Goal: Transaction & Acquisition: Purchase product/service

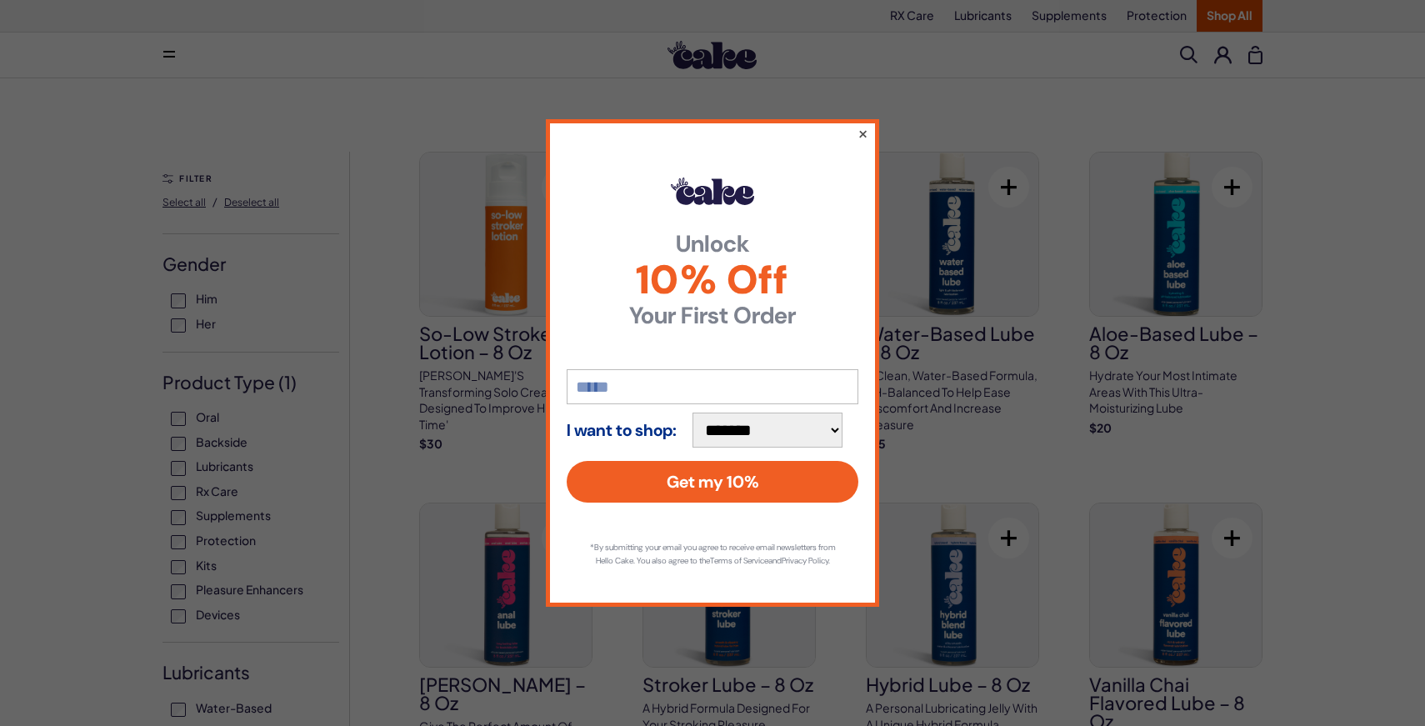
click at [867, 127] on button "×" at bounding box center [862, 133] width 11 height 20
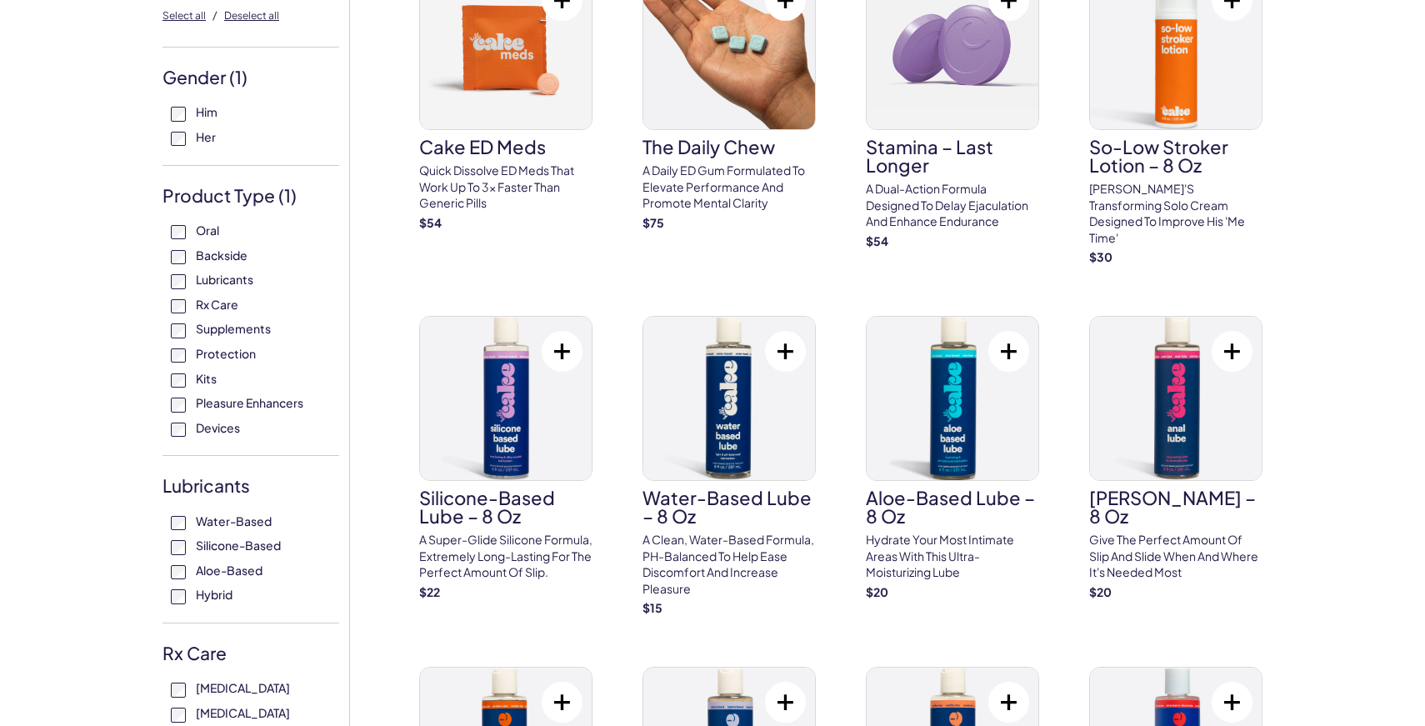
scroll to position [177, 0]
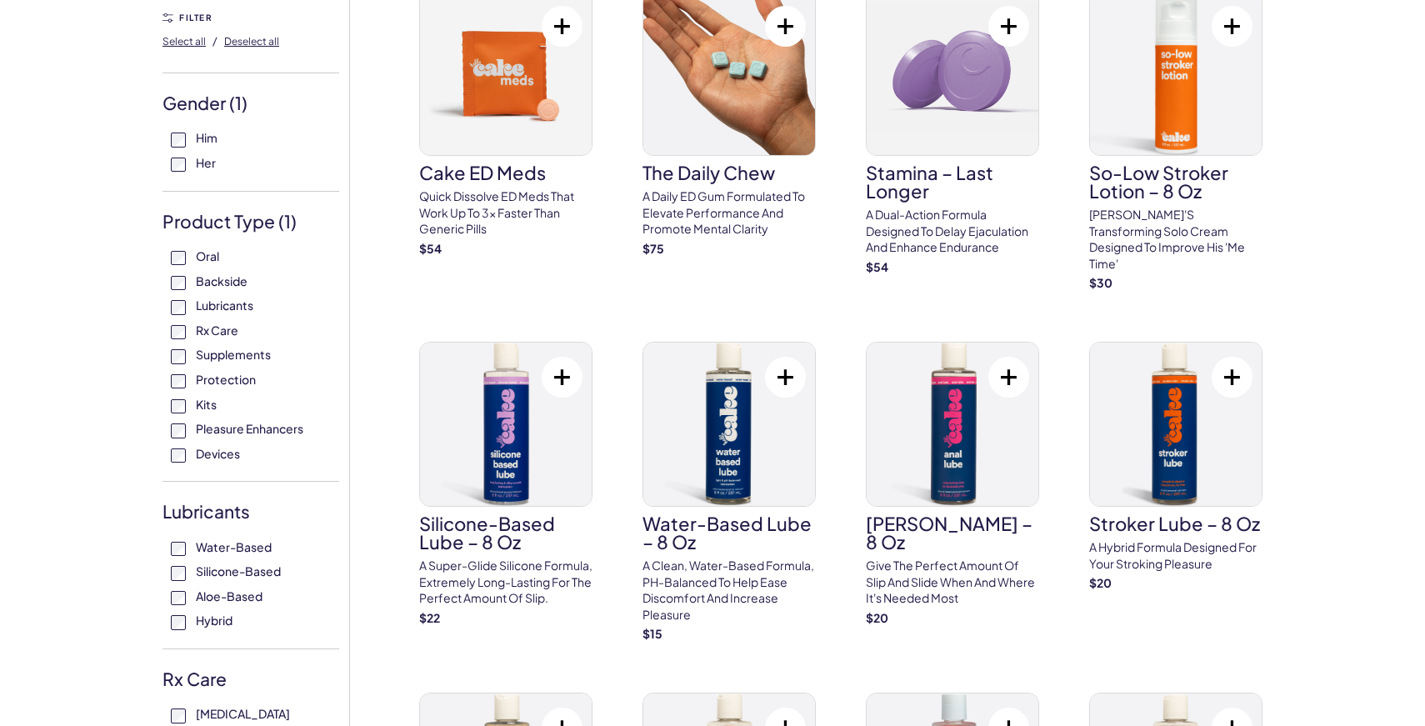
scroll to position [157, 0]
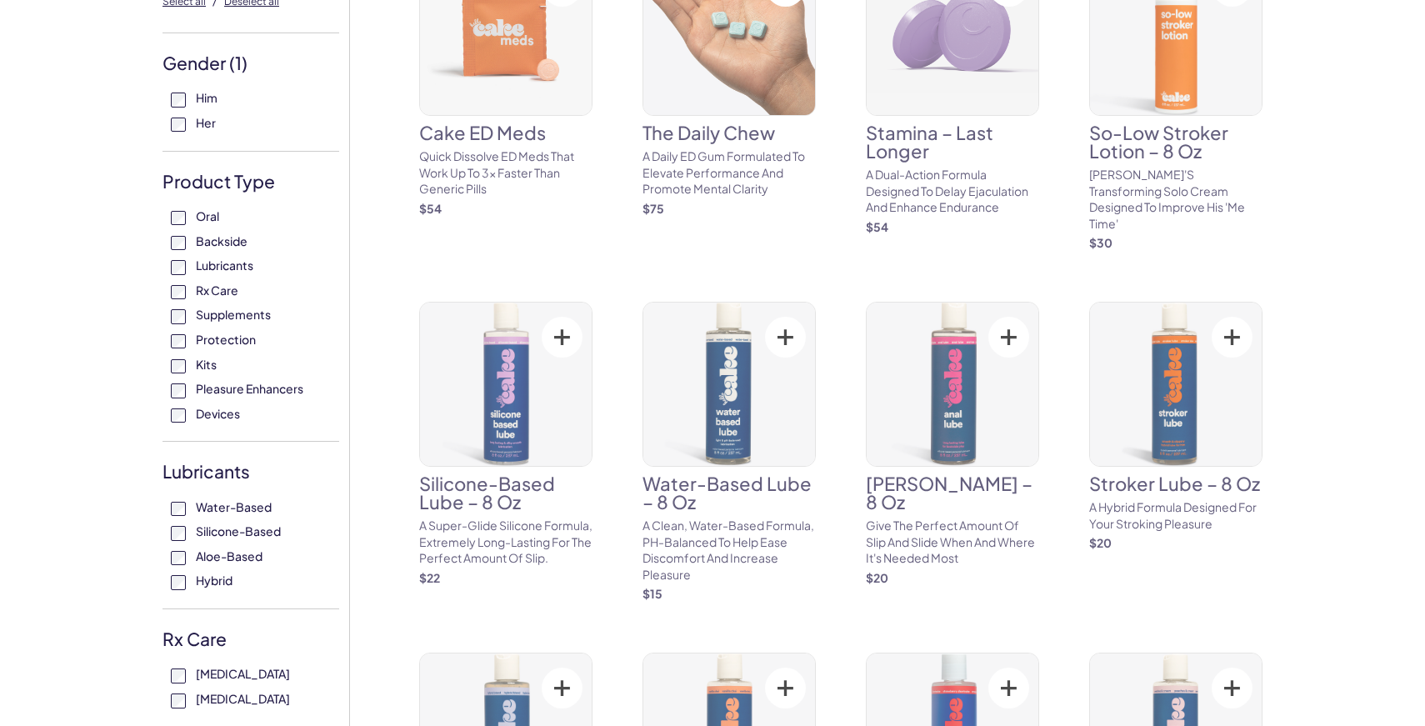
scroll to position [202, 0]
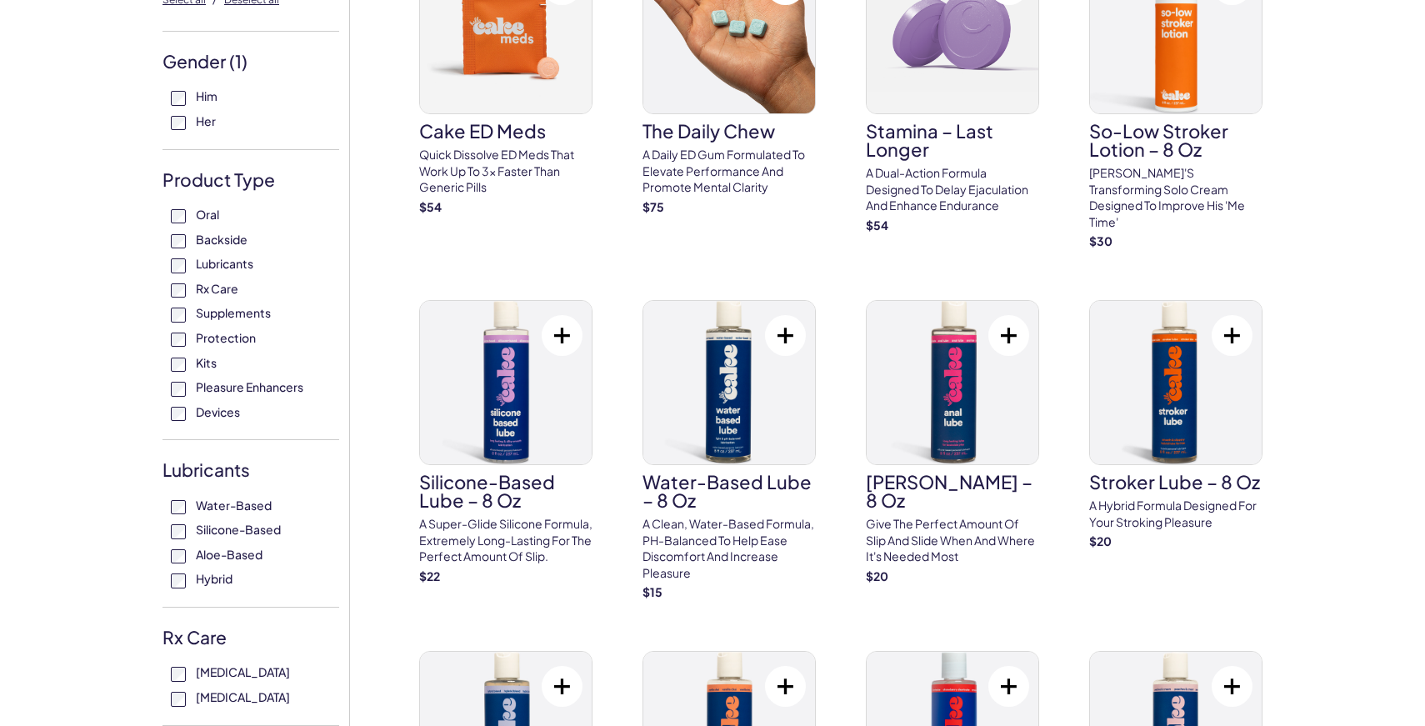
click at [184, 364] on div "Oral Backside Lubricants Rx Care Supplements Protection Kits Pleasure Enhancers…" at bounding box center [250, 313] width 177 height 213
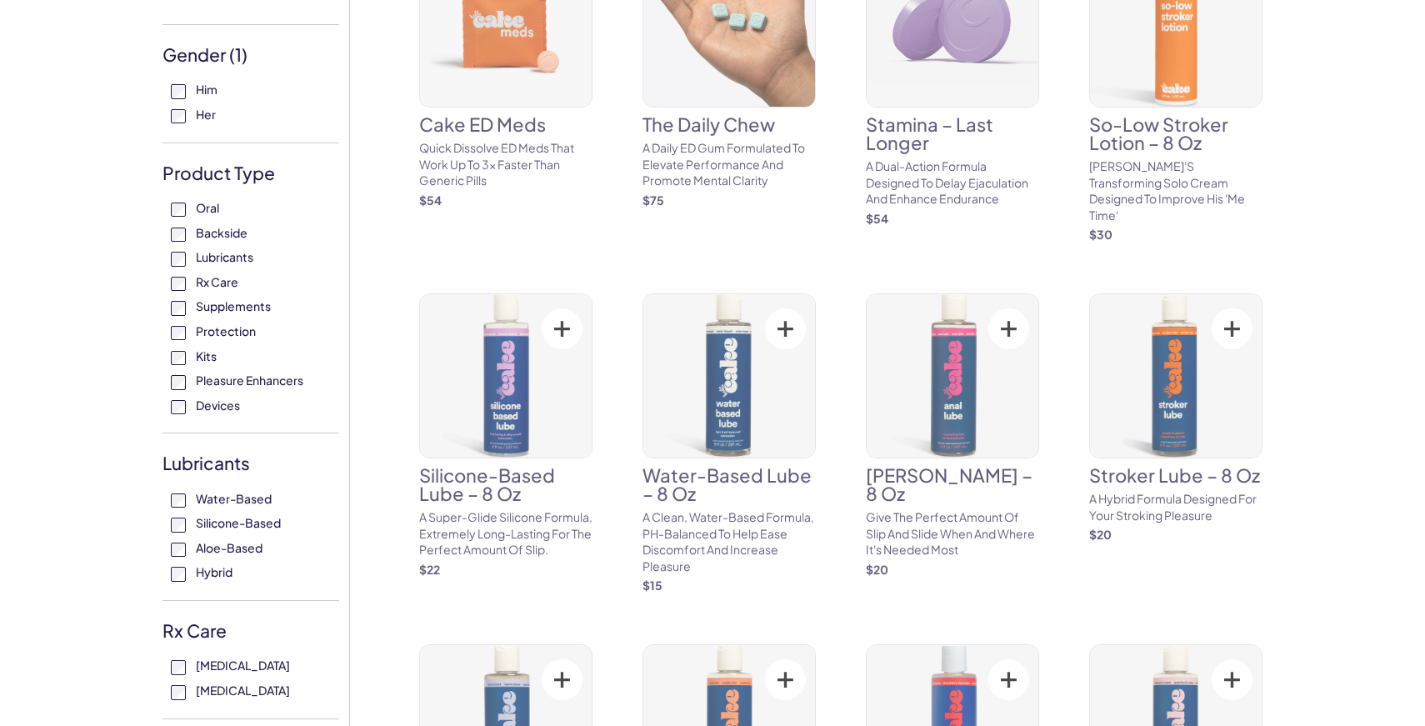
scroll to position [210, 0]
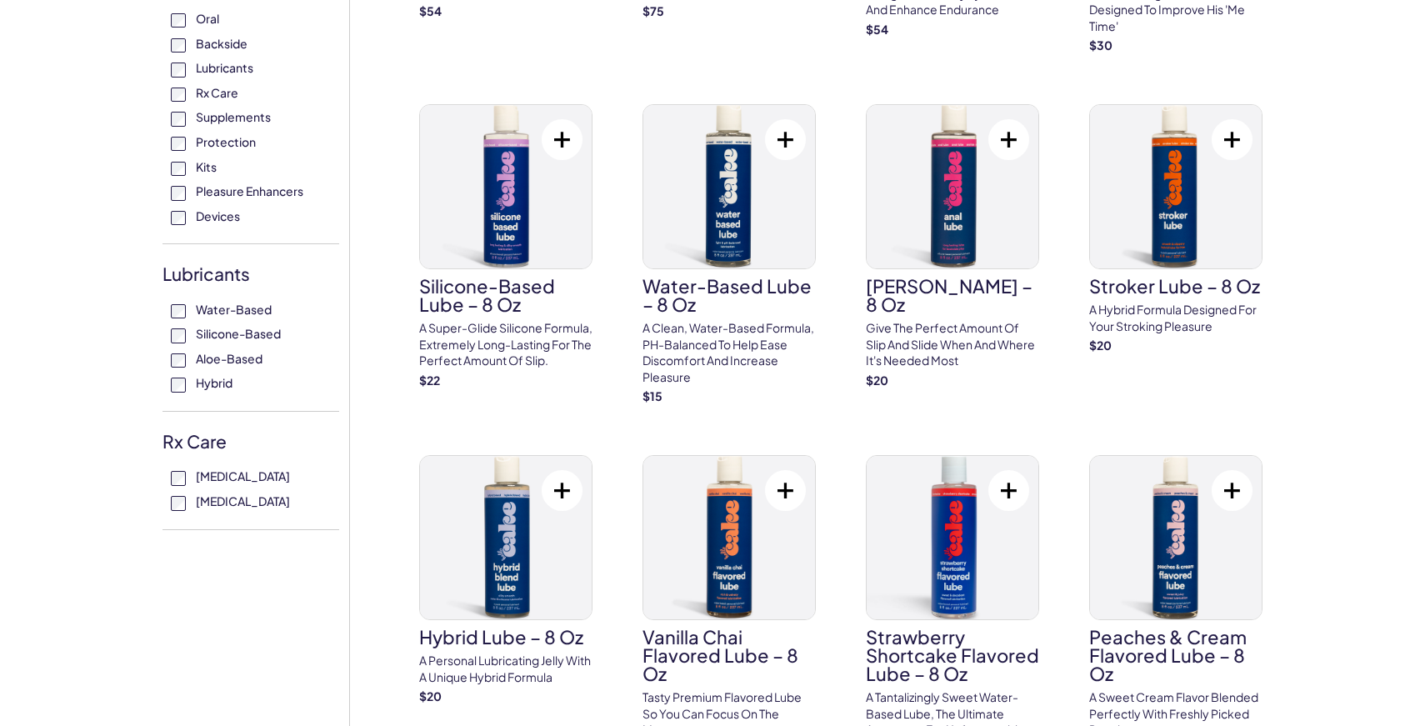
scroll to position [381, 0]
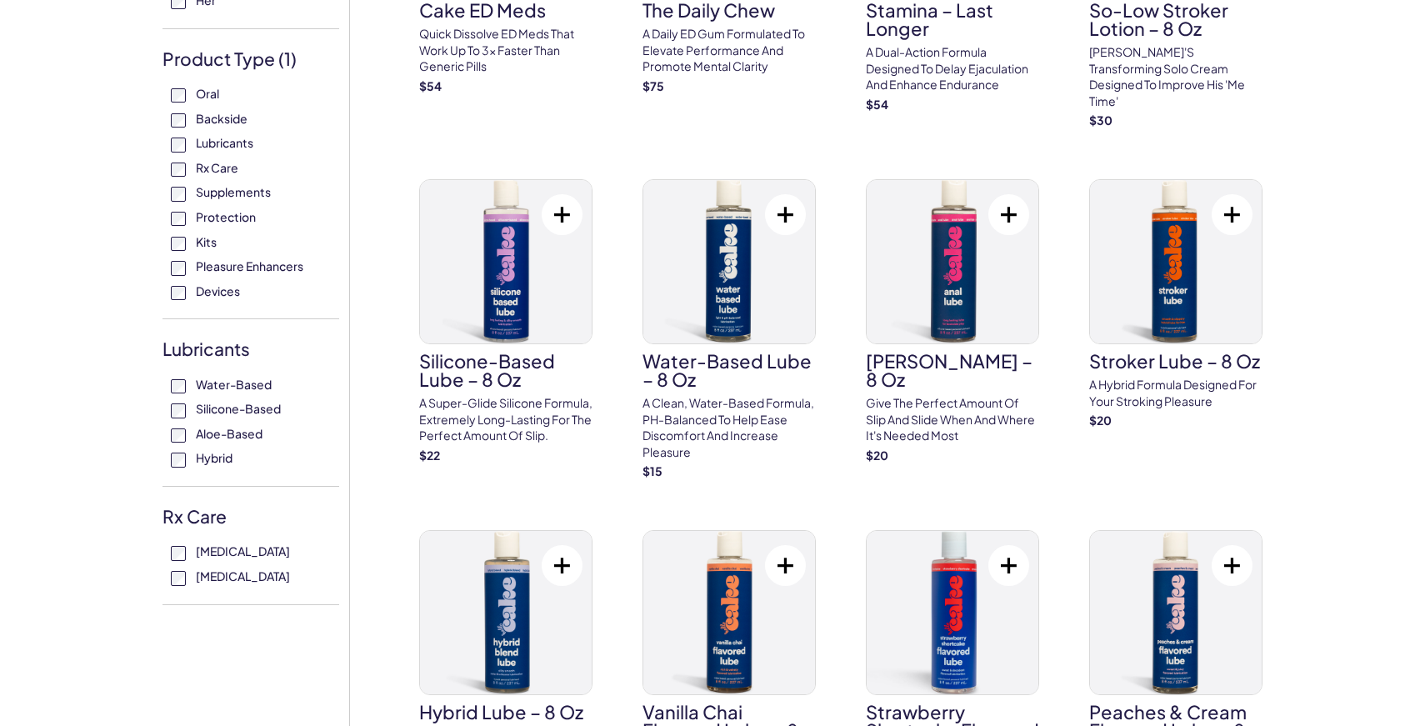
scroll to position [339, 0]
